Goal: Transaction & Acquisition: Obtain resource

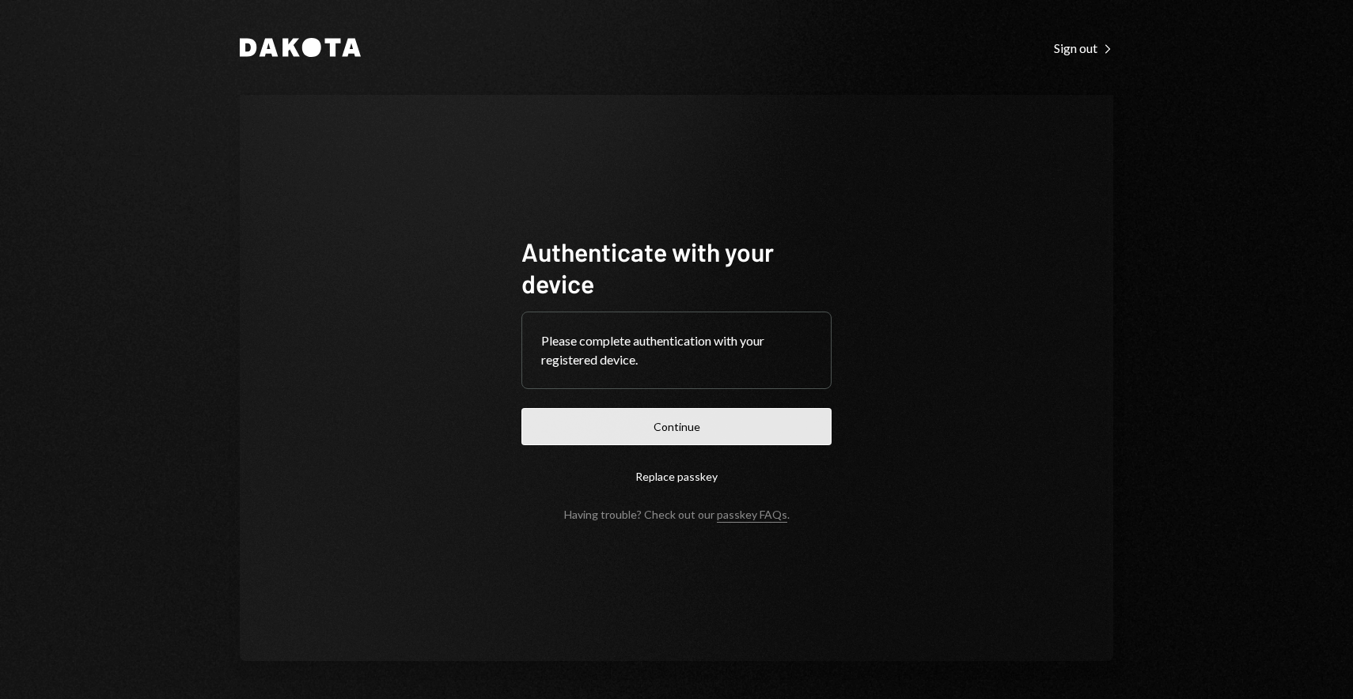
click at [679, 417] on button "Continue" at bounding box center [676, 426] width 310 height 37
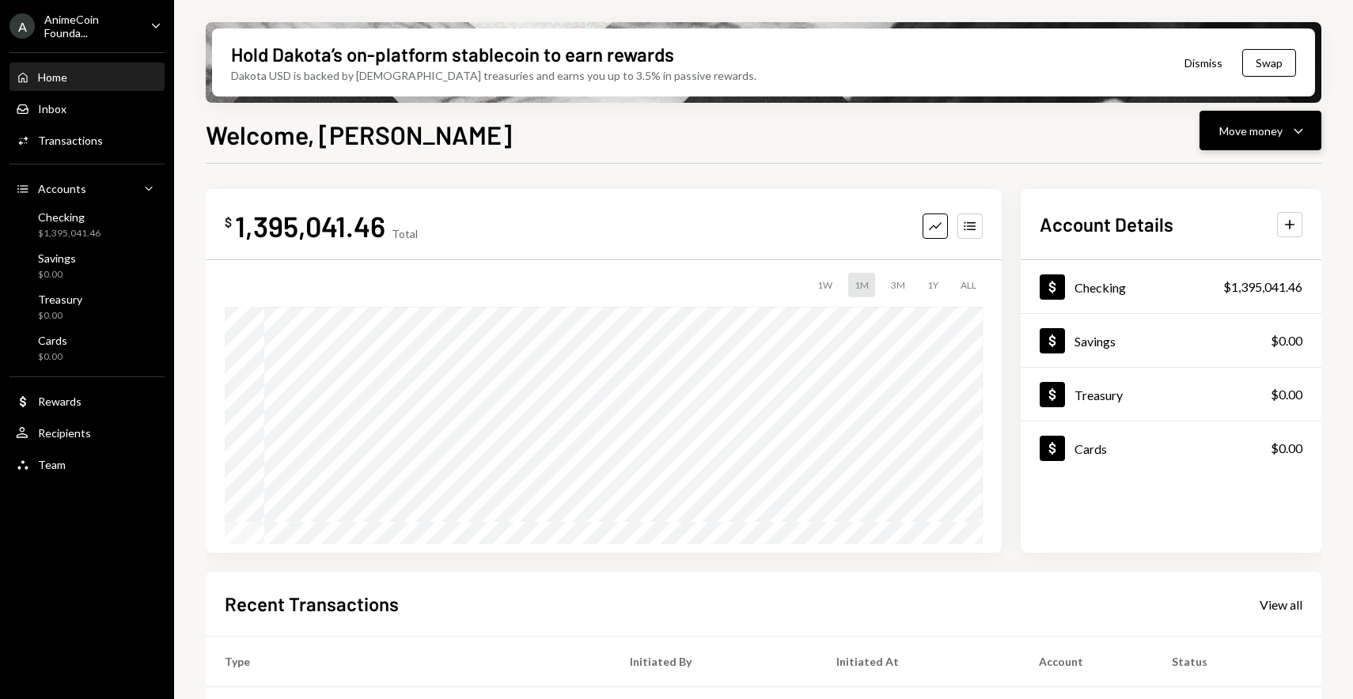
click at [1243, 133] on div "Move money" at bounding box center [1250, 131] width 63 height 17
click at [1205, 236] on div "Deposit Deposit" at bounding box center [1235, 250] width 158 height 36
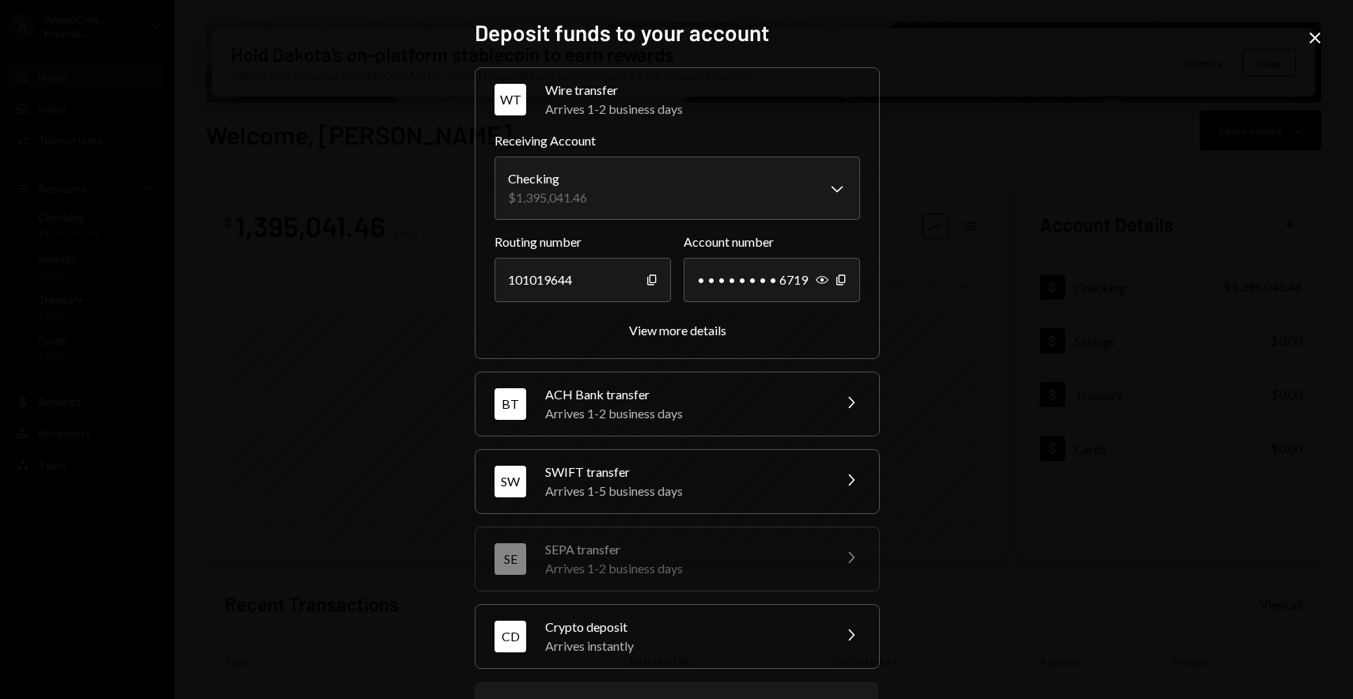
click at [685, 627] on div "Crypto deposit" at bounding box center [683, 627] width 277 height 19
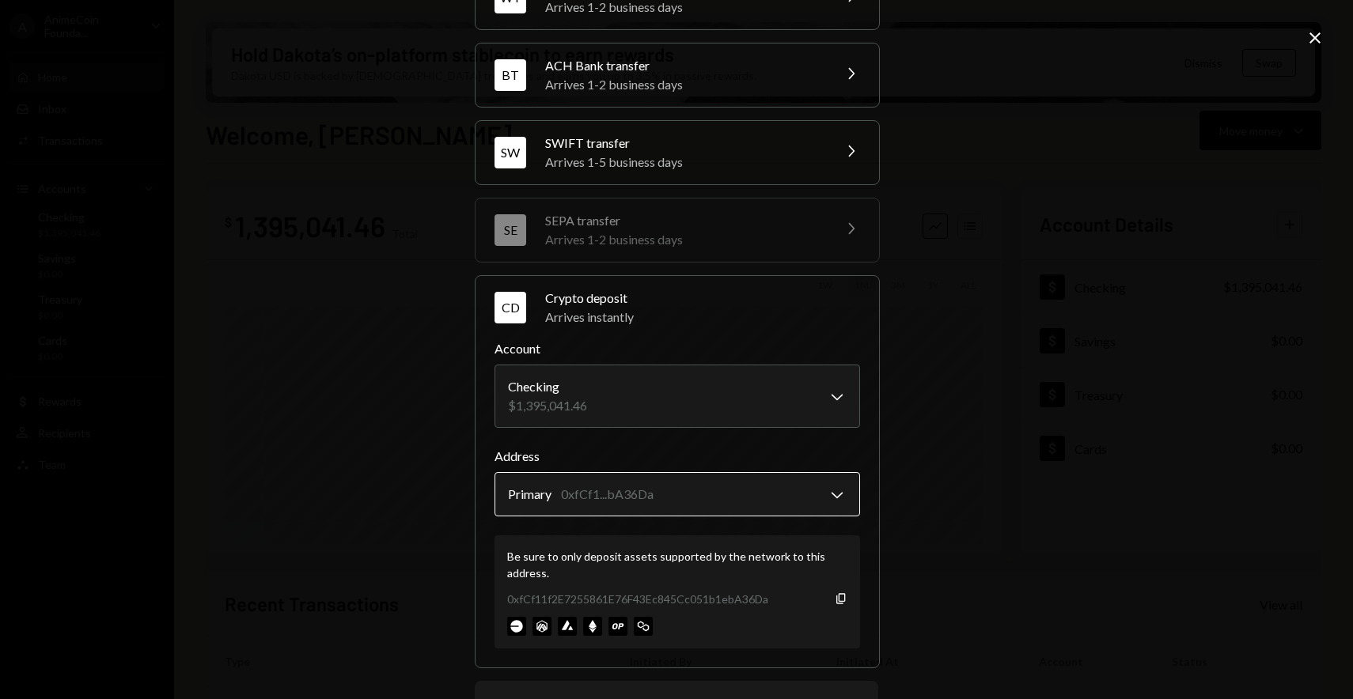
scroll to position [172, 0]
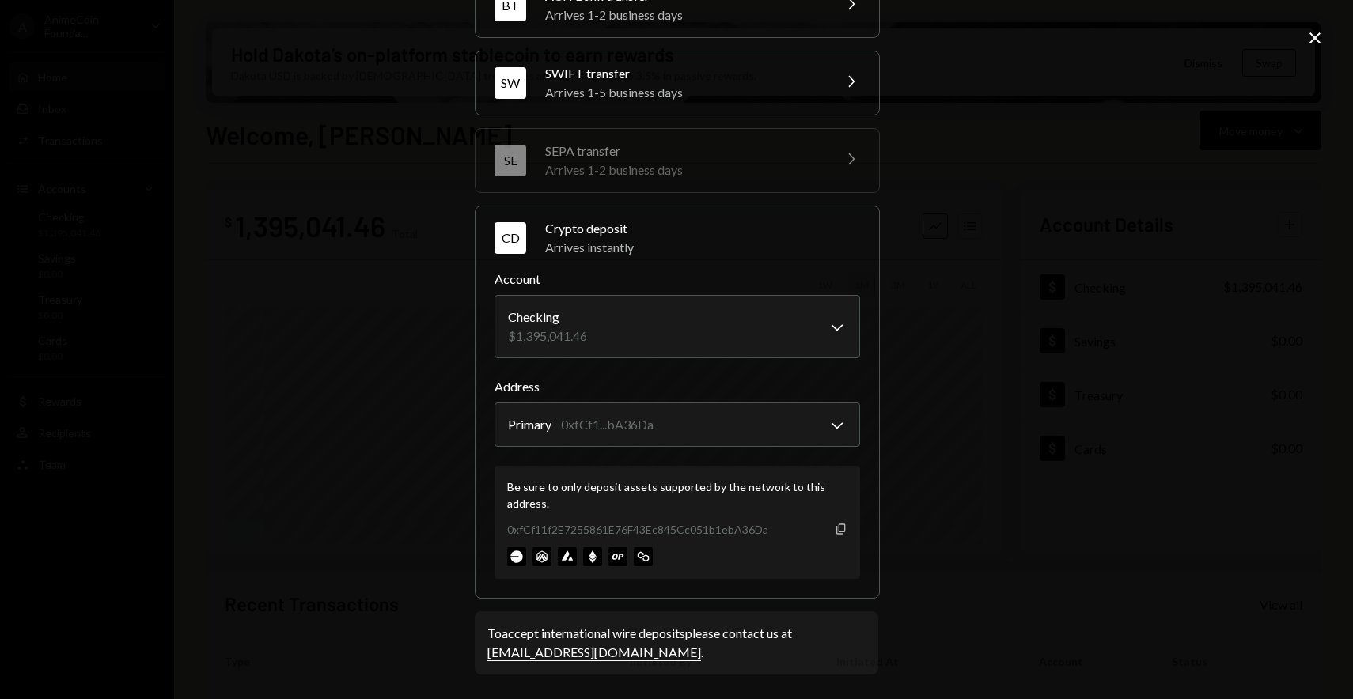
click at [837, 526] on icon "Copy" at bounding box center [841, 529] width 13 height 13
click at [835, 532] on icon "Copy" at bounding box center [841, 529] width 13 height 13
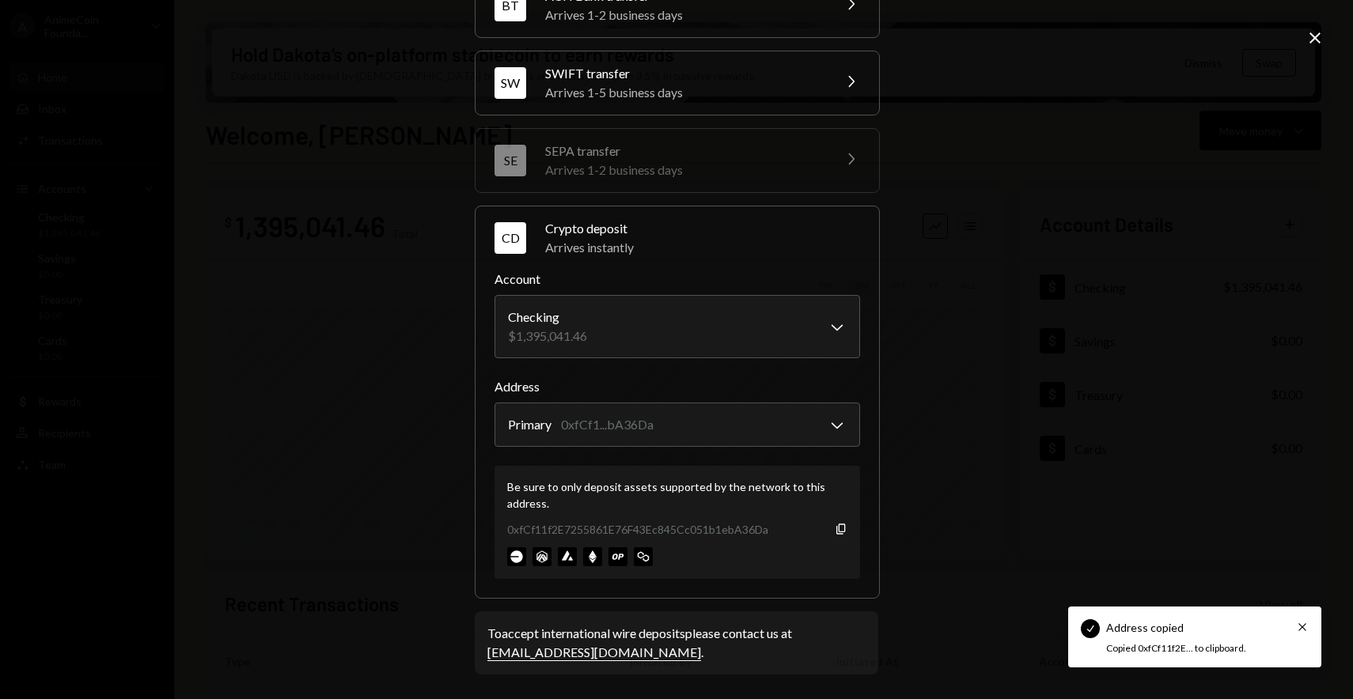
scroll to position [0, 0]
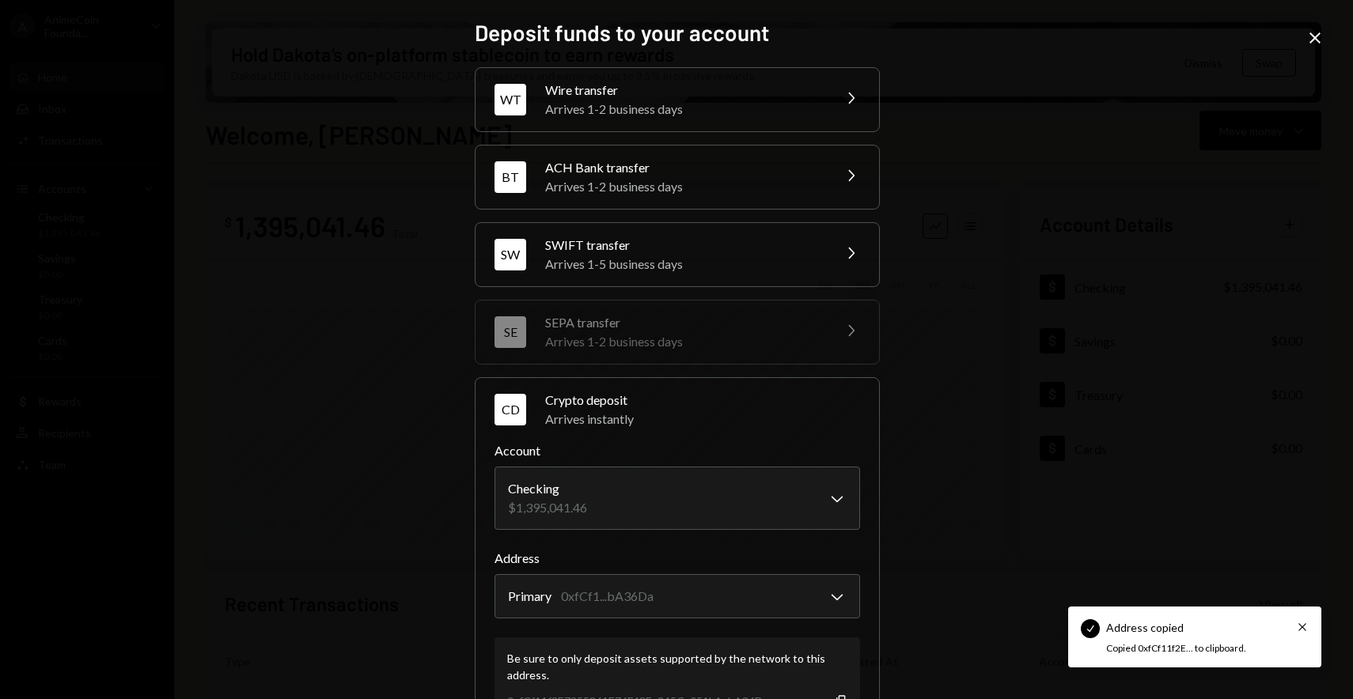
click at [742, 96] on div "Wire transfer" at bounding box center [683, 90] width 277 height 19
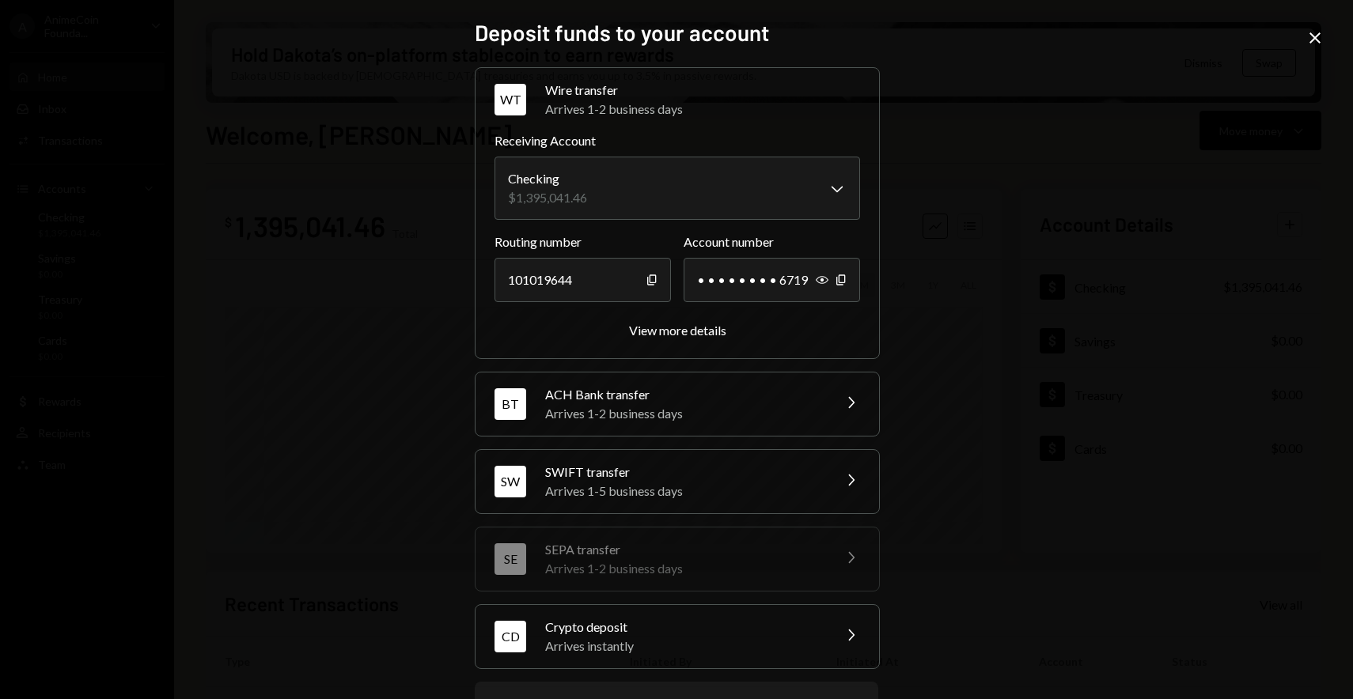
click at [755, 399] on div "ACH Bank transfer" at bounding box center [683, 394] width 277 height 19
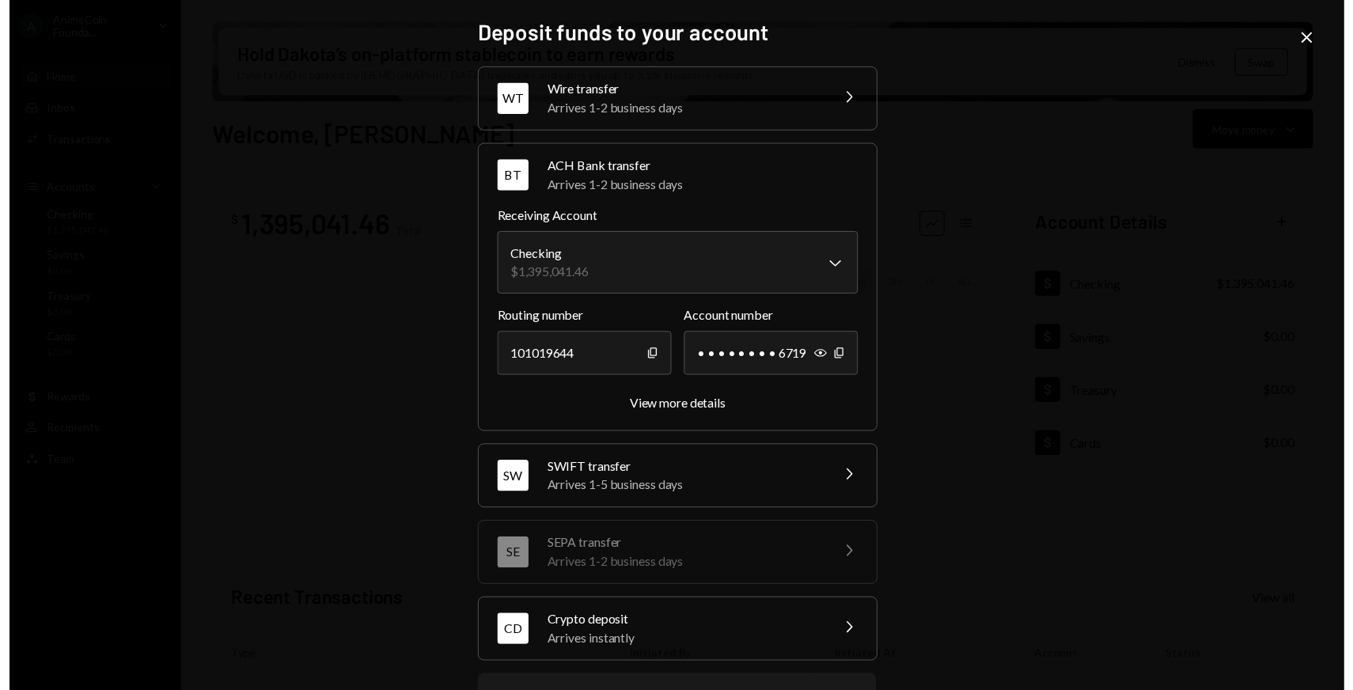
scroll to position [71, 0]
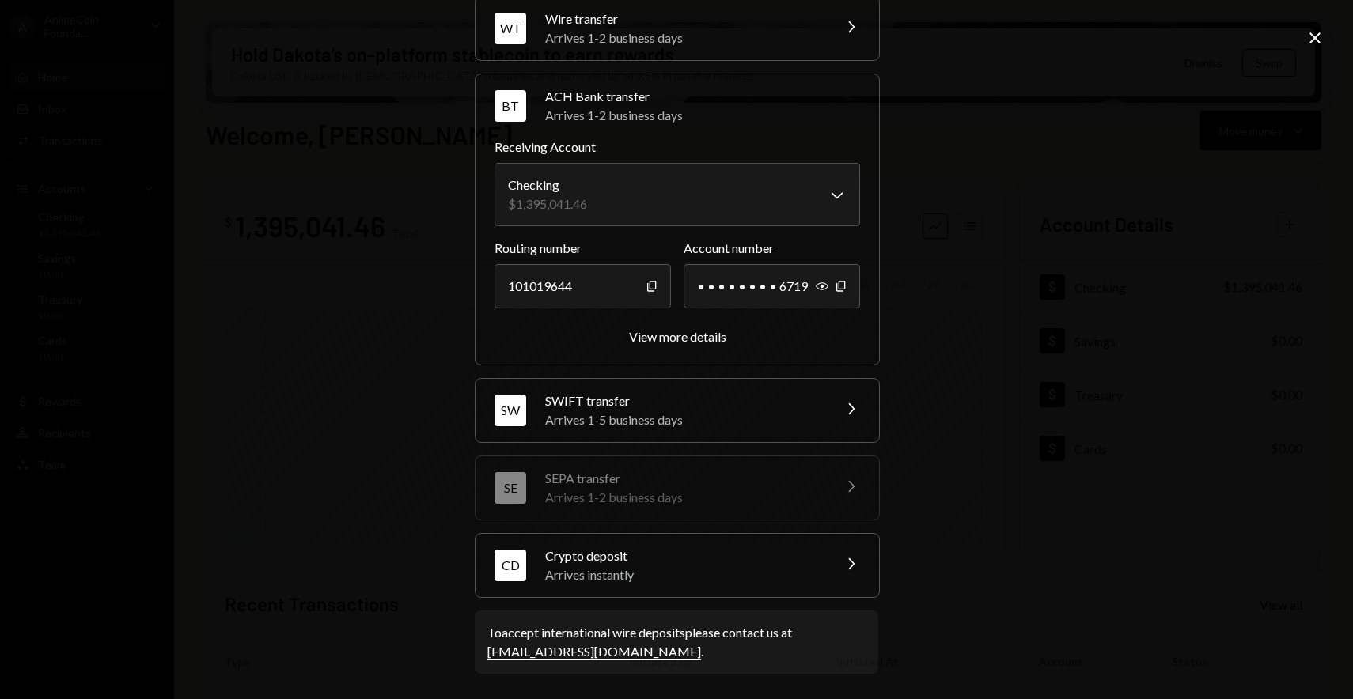
click at [722, 561] on div "Crypto deposit" at bounding box center [683, 556] width 277 height 19
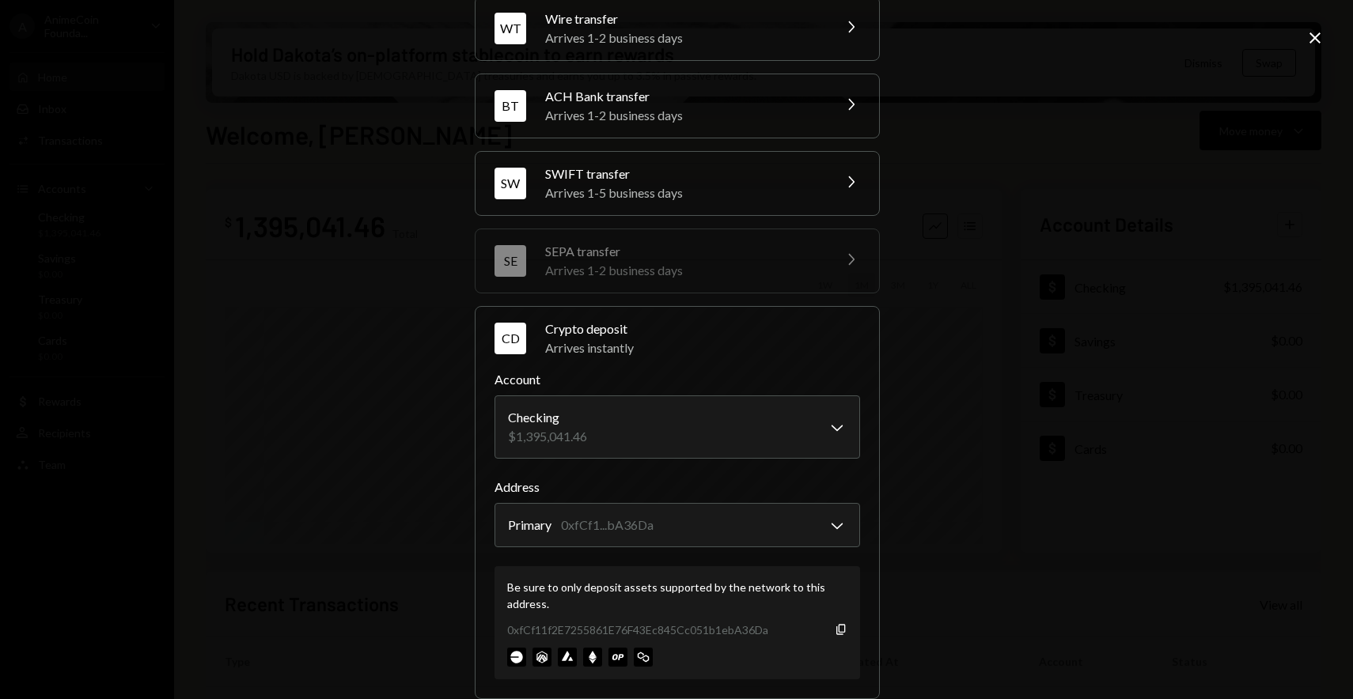
click at [1316, 38] on icon "Close" at bounding box center [1314, 37] width 19 height 19
